Goal: Information Seeking & Learning: Find specific fact

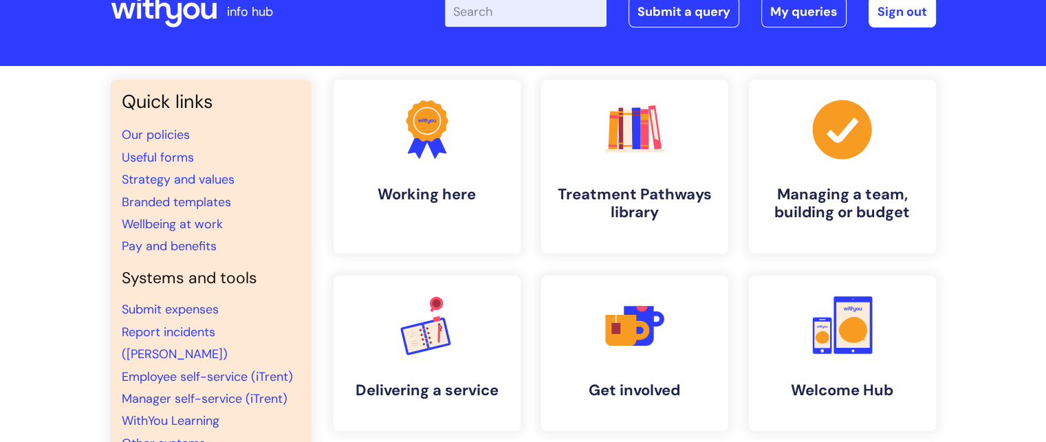
scroll to position [39, 0]
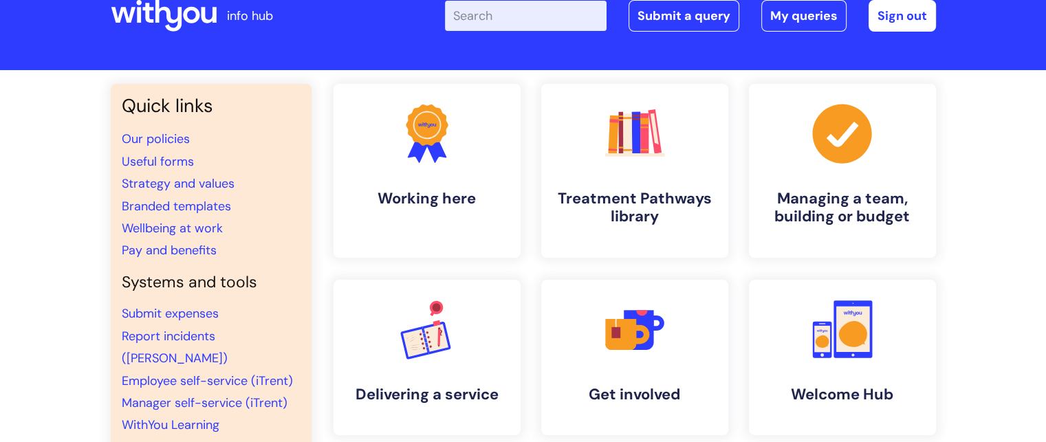
click at [509, 21] on input "Enter your search term here..." at bounding box center [526, 16] width 162 height 30
type input "protector"
click button "Search" at bounding box center [0, 0] width 0 height 0
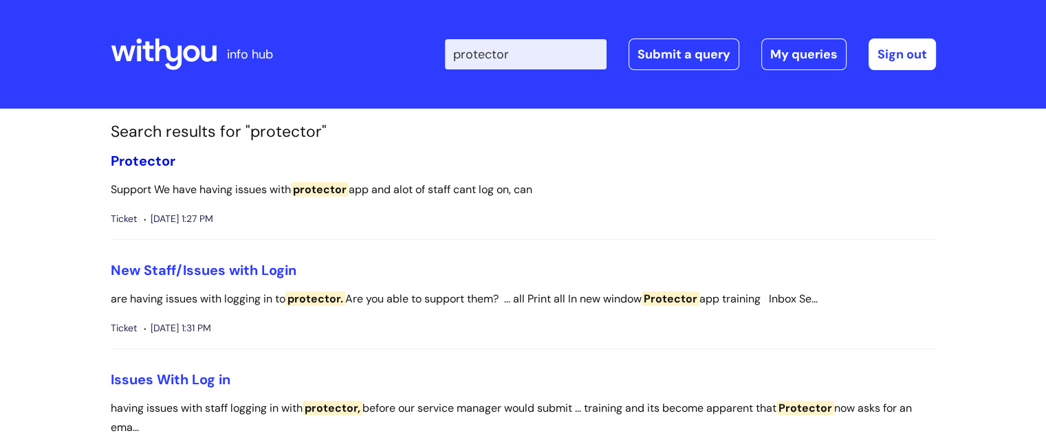
click at [135, 162] on span "Protector" at bounding box center [143, 161] width 65 height 18
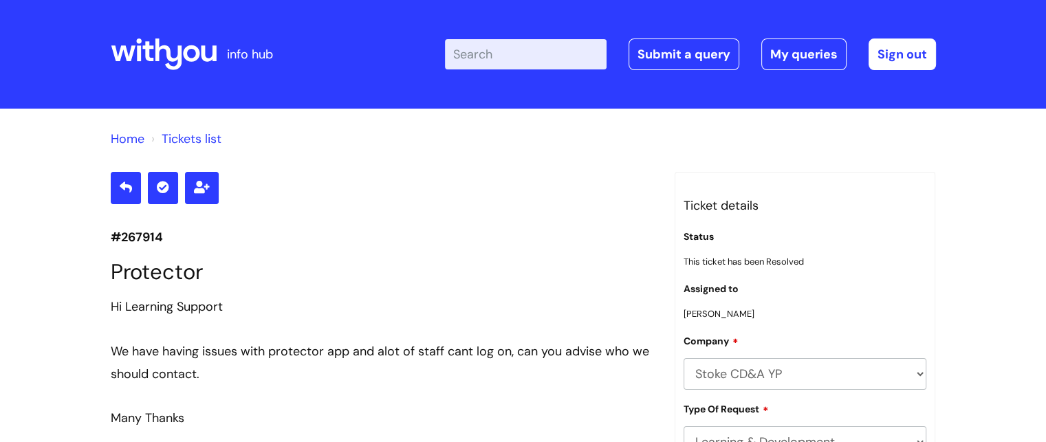
click at [523, 58] on input "Enter your search term here..." at bounding box center [526, 54] width 162 height 30
type input "protector"
click button "Search" at bounding box center [0, 0] width 0 height 0
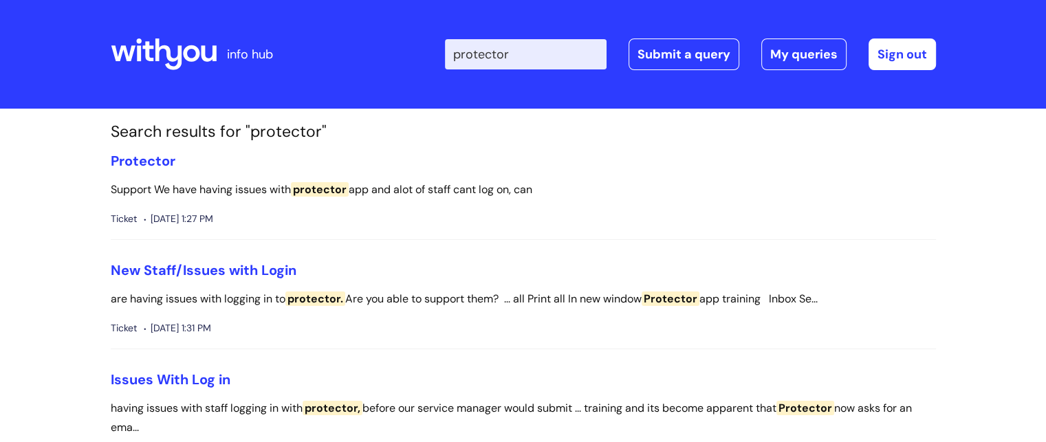
click at [252, 56] on p "info hub" at bounding box center [250, 54] width 46 height 22
click at [156, 63] on icon at bounding box center [164, 54] width 106 height 33
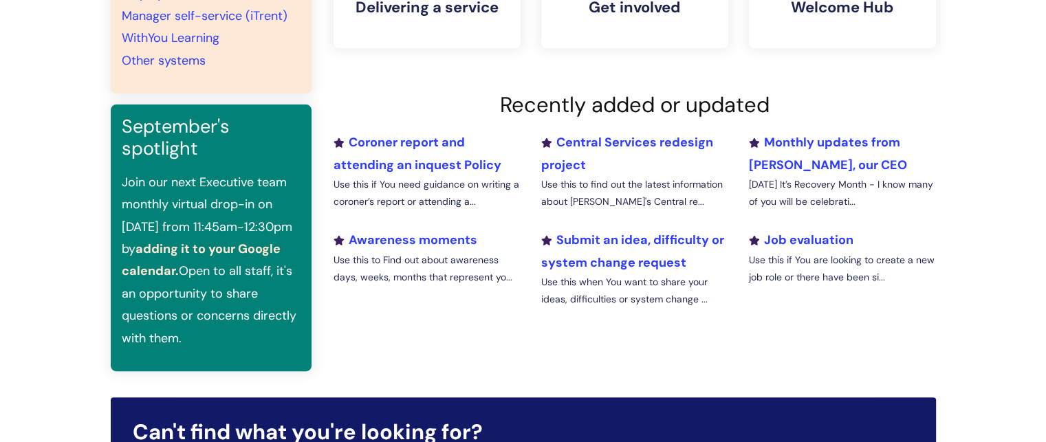
scroll to position [432, 0]
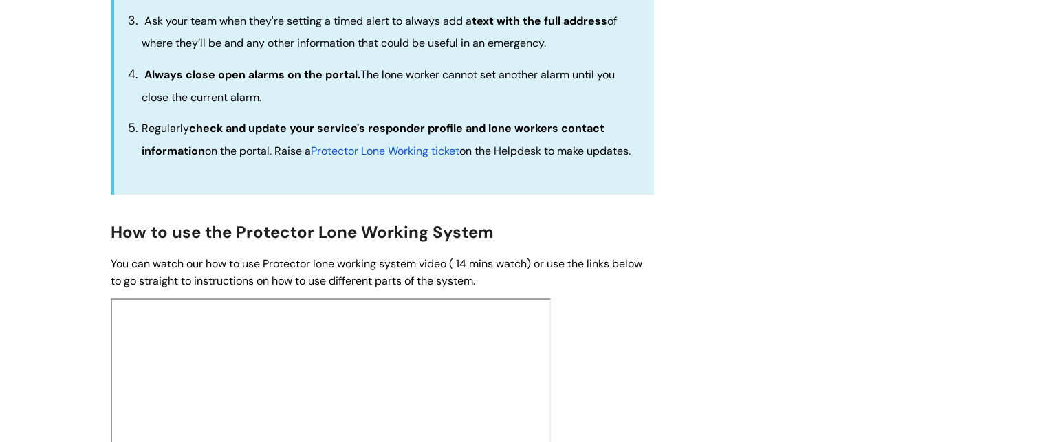
scroll to position [590, 0]
